Goal: Information Seeking & Learning: Learn about a topic

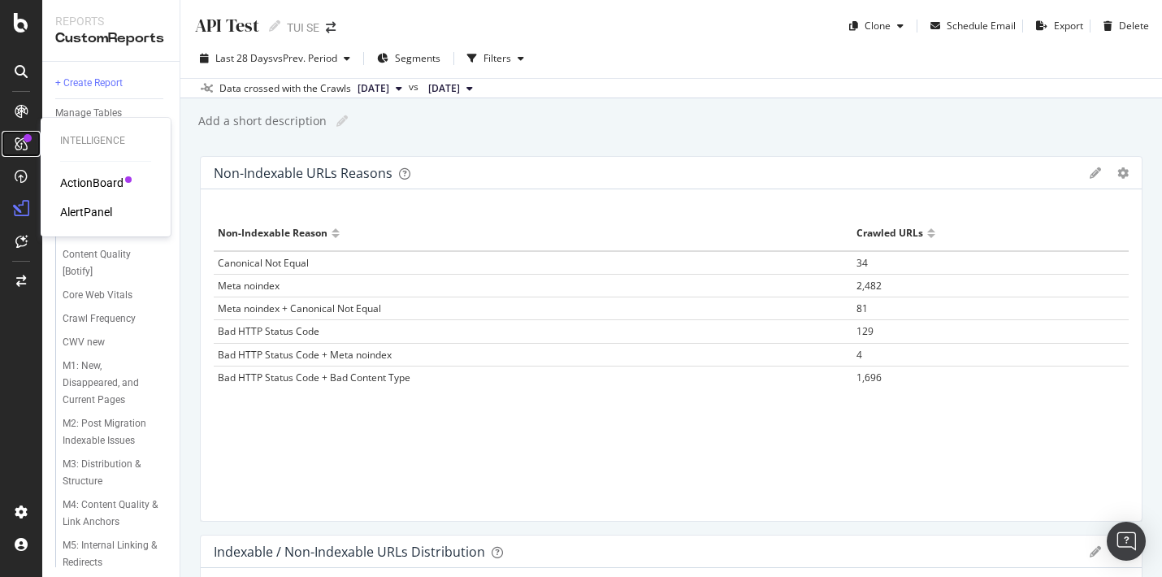
click at [17, 139] on icon at bounding box center [21, 143] width 13 height 13
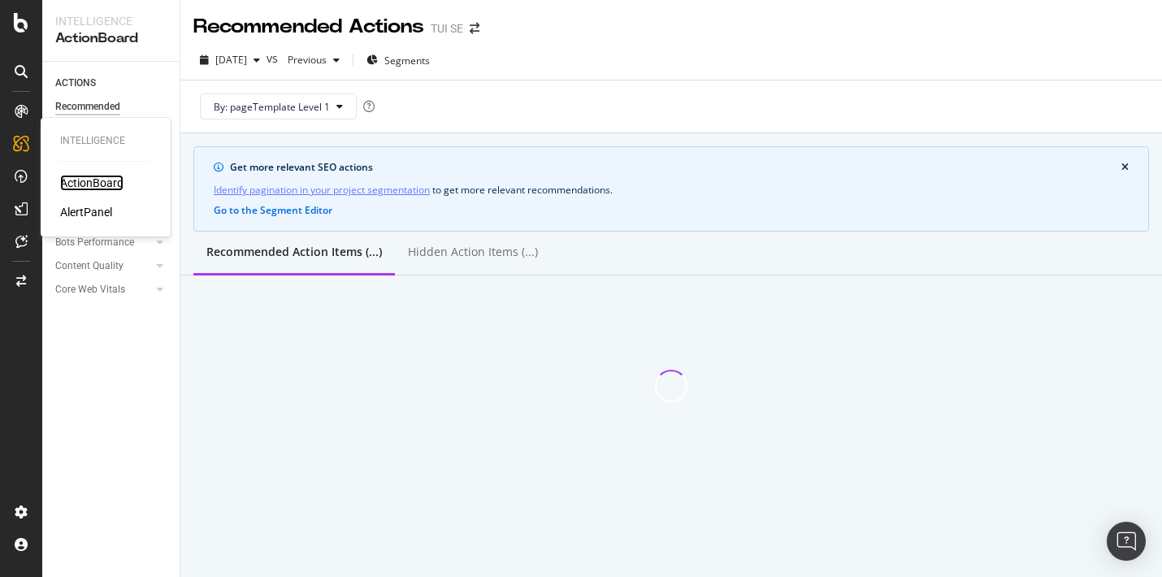
click at [106, 186] on div "ActionBoard" at bounding box center [91, 183] width 63 height 16
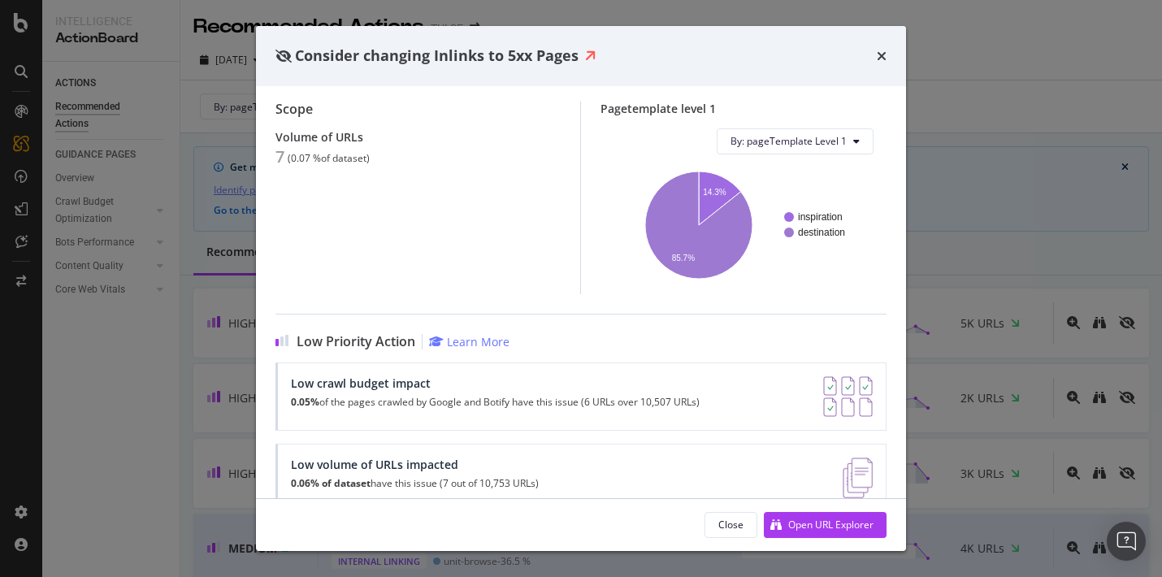
scroll to position [162, 0]
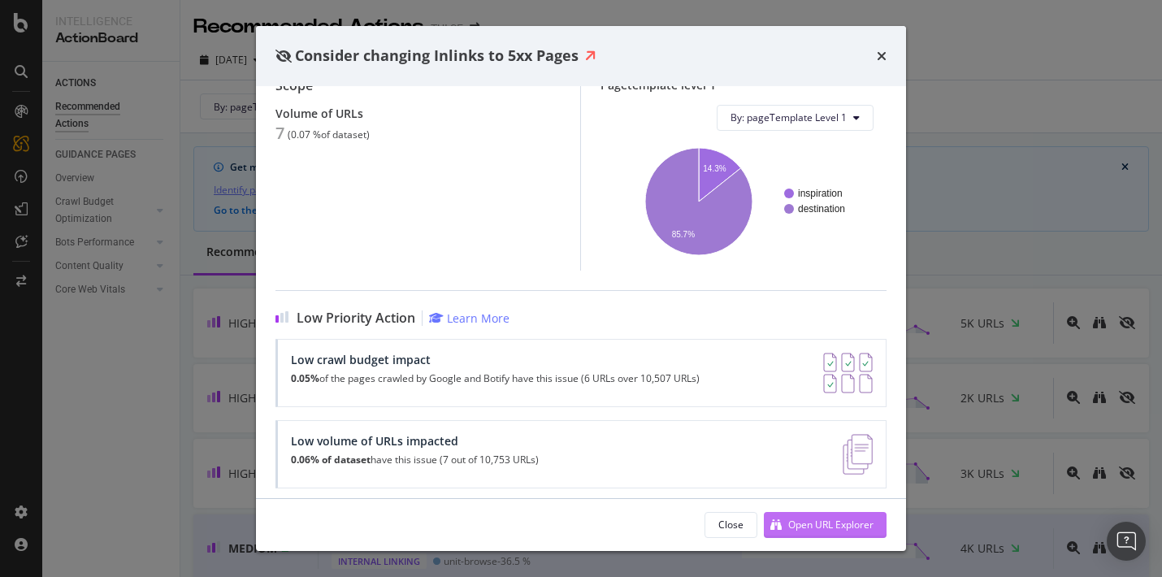
click at [794, 524] on div "Open URL Explorer" at bounding box center [830, 524] width 85 height 14
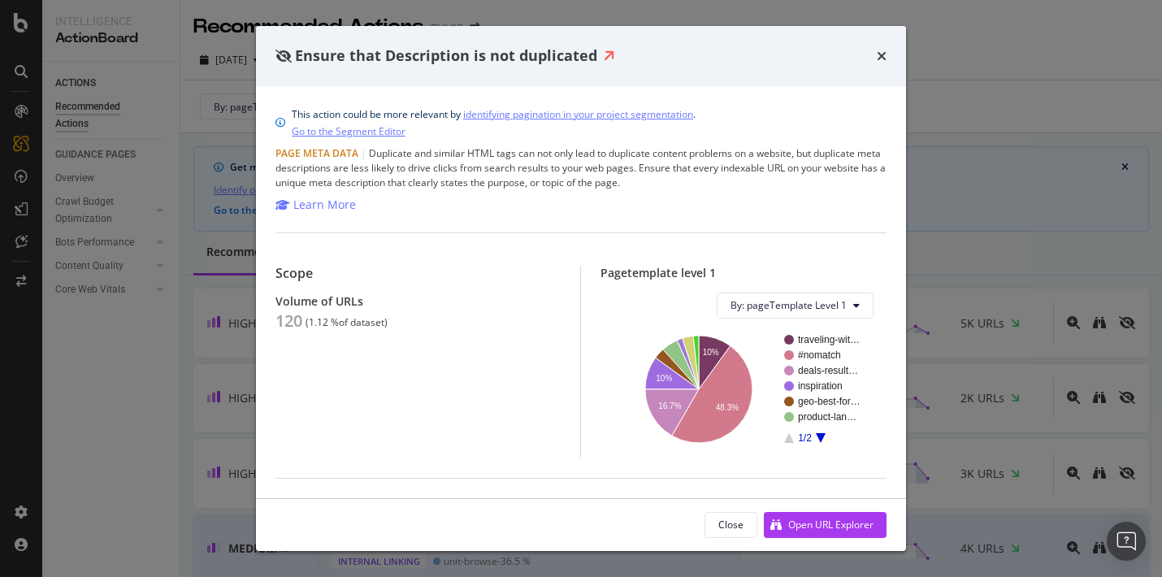
click at [288, 322] on div "120" at bounding box center [288, 320] width 27 height 19
click at [296, 300] on div "Volume of URLs" at bounding box center [417, 301] width 285 height 14
click at [331, 206] on div "Learn More" at bounding box center [324, 205] width 63 height 16
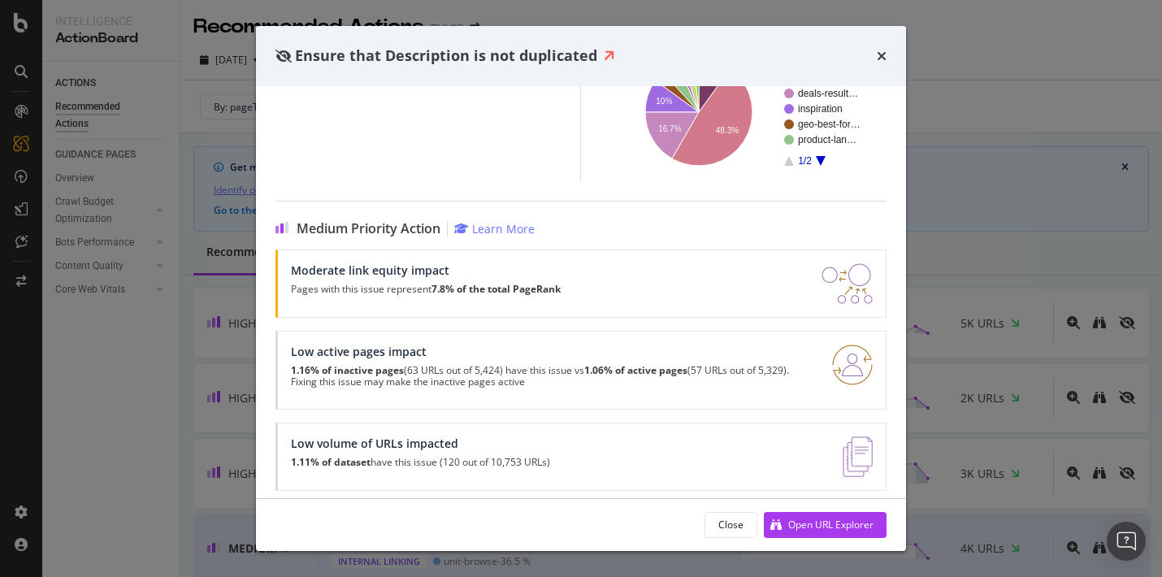
scroll to position [288, 0]
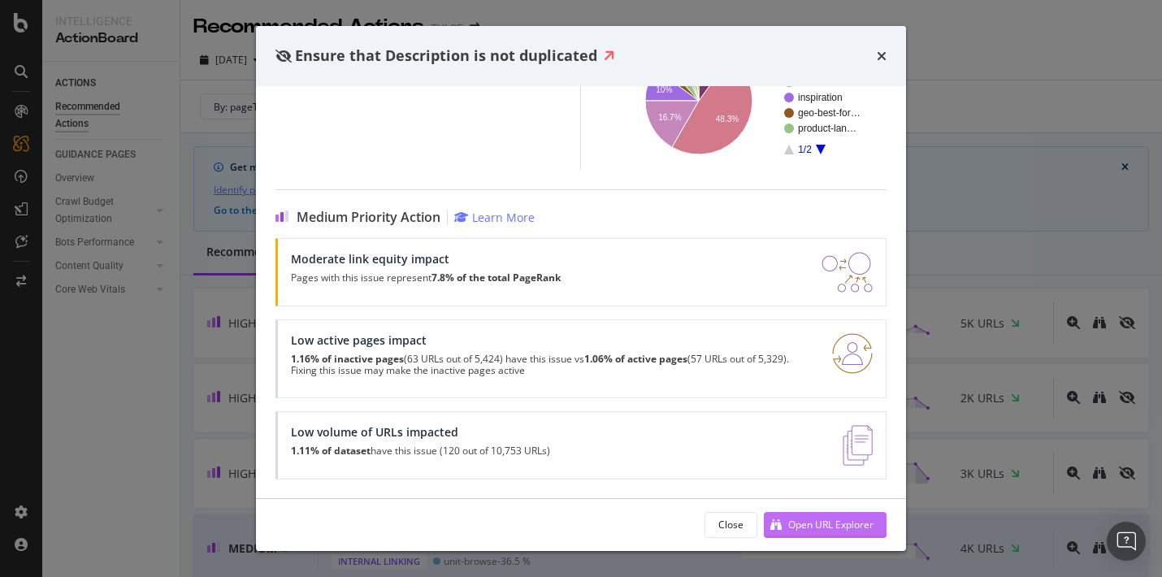
click at [803, 528] on div "Open URL Explorer" at bounding box center [830, 524] width 85 height 14
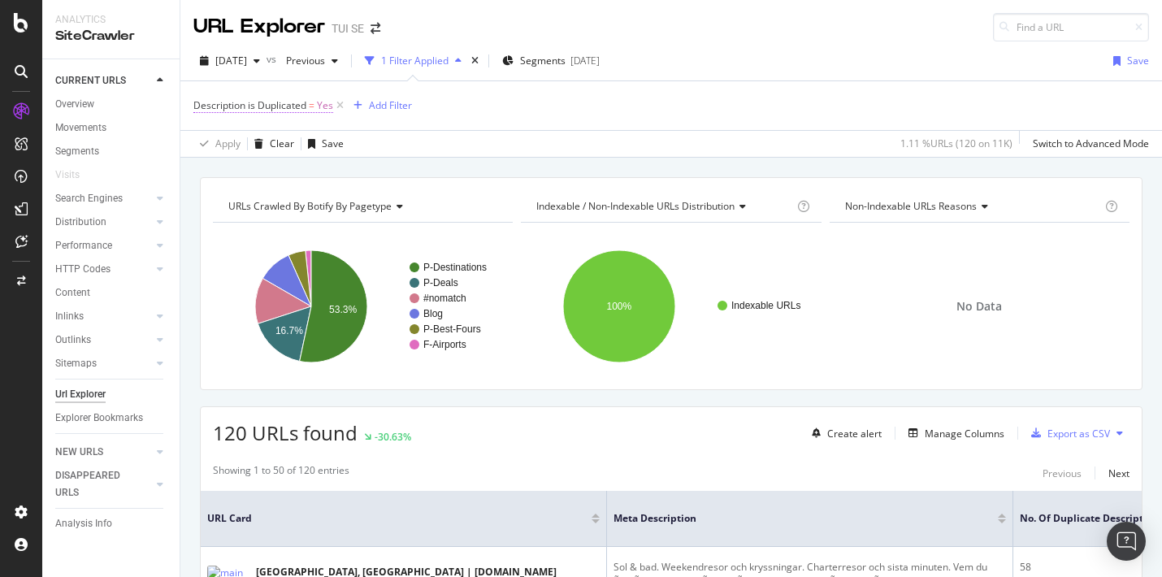
click at [273, 101] on span "Description is Duplicated" at bounding box center [249, 105] width 113 height 14
click at [469, 138] on div "Apply Clear Save 1.11 % URLs ( 120 on 11K ) Switch to Advanced Mode" at bounding box center [670, 143] width 981 height 27
click at [414, 66] on div "1 Filter Applied" at bounding box center [414, 61] width 67 height 14
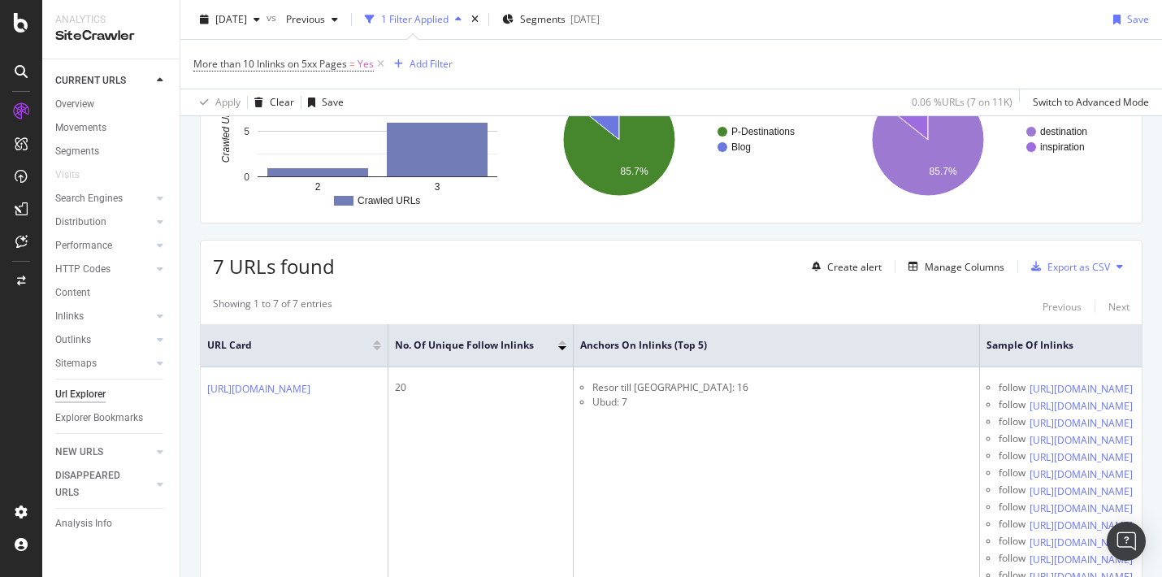
scroll to position [168, 0]
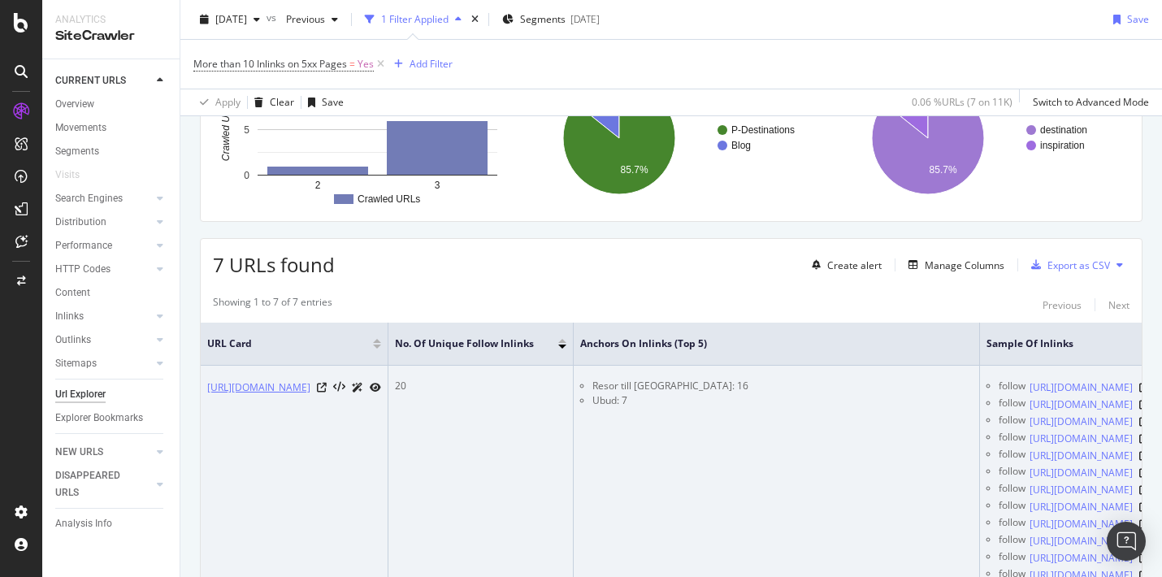
click at [310, 384] on link "[URL][DOMAIN_NAME]" at bounding box center [258, 387] width 103 height 16
click at [327, 387] on icon at bounding box center [322, 388] width 10 height 10
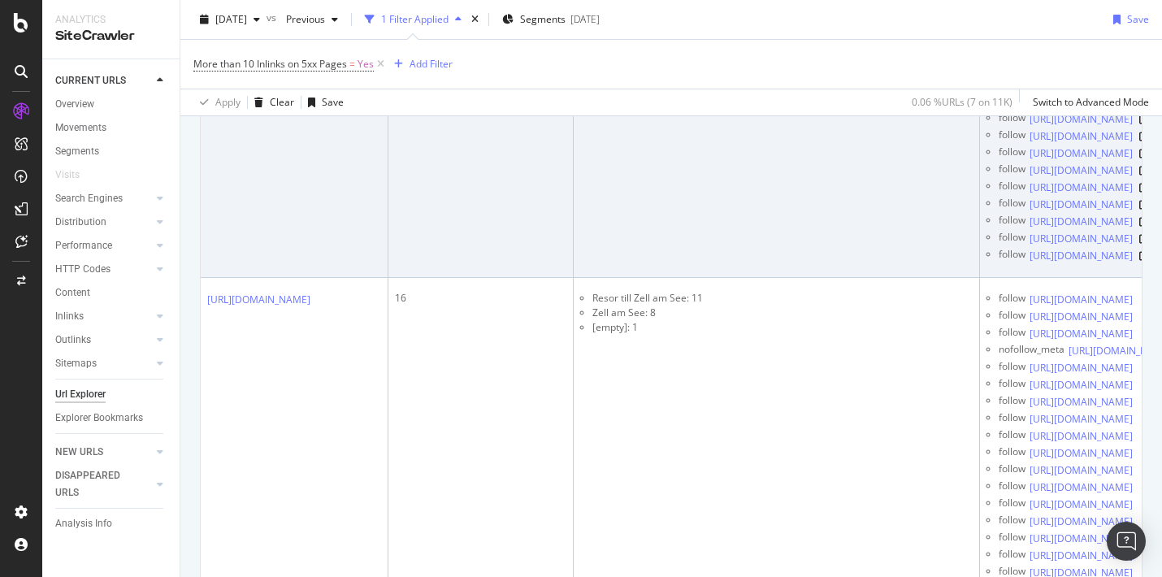
scroll to position [1398, 0]
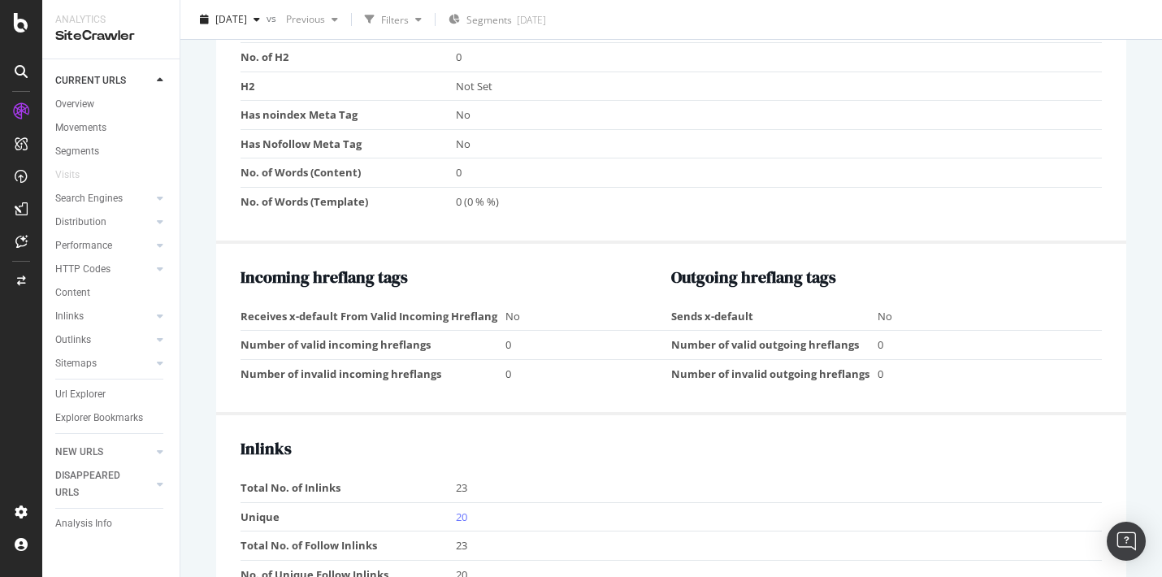
scroll to position [1323, 0]
